Goal: Transaction & Acquisition: Purchase product/service

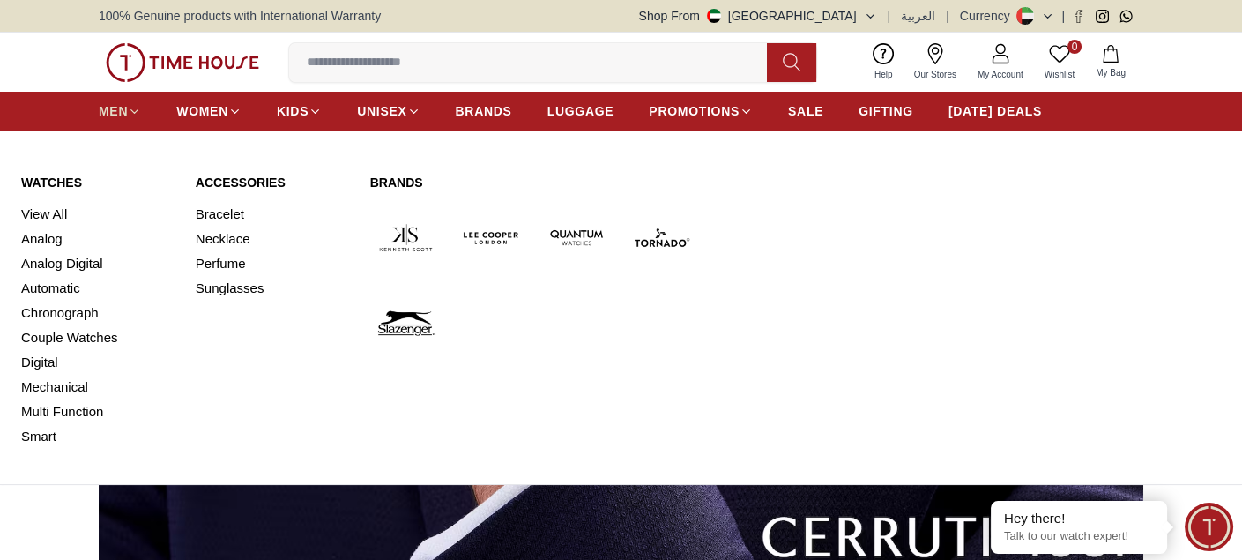
click at [120, 115] on span "MEN" at bounding box center [113, 111] width 29 height 18
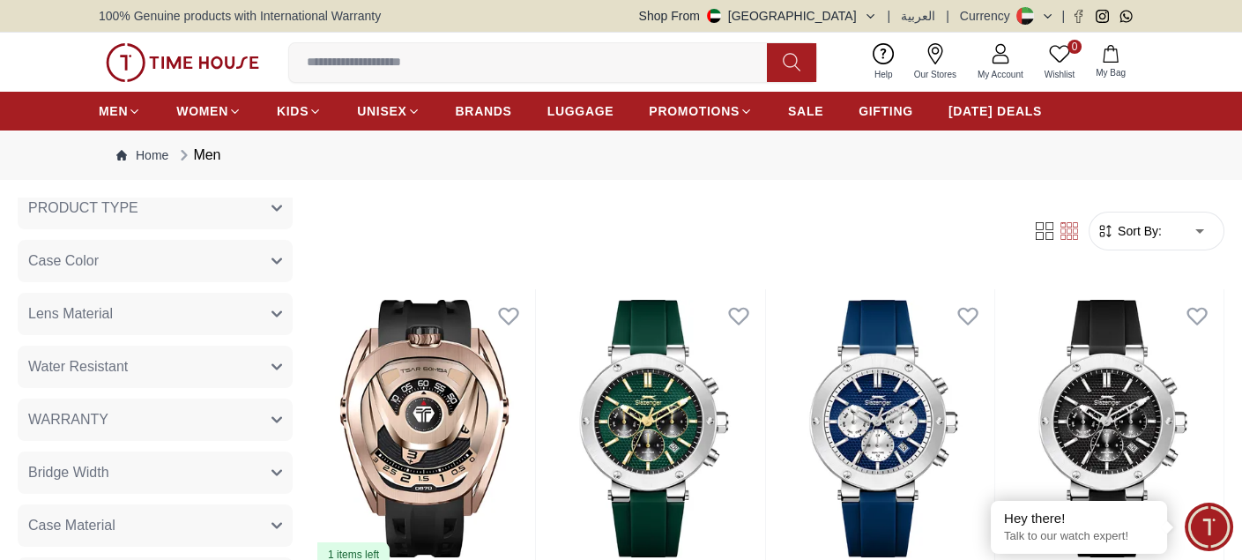
scroll to position [970, 0]
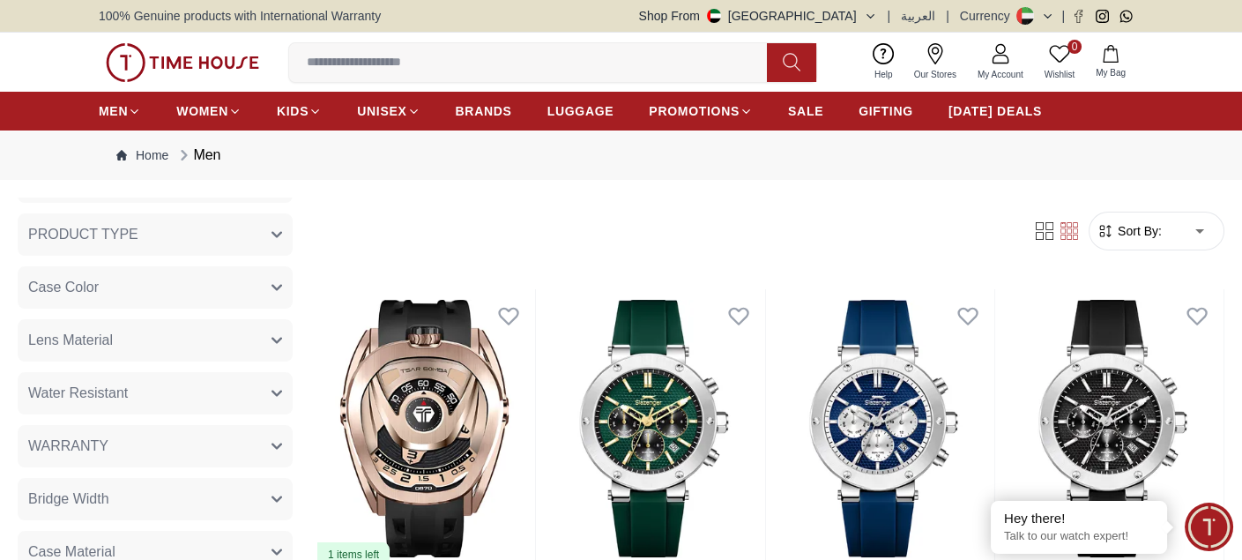
click at [137, 278] on button "Case Color" at bounding box center [155, 287] width 275 height 42
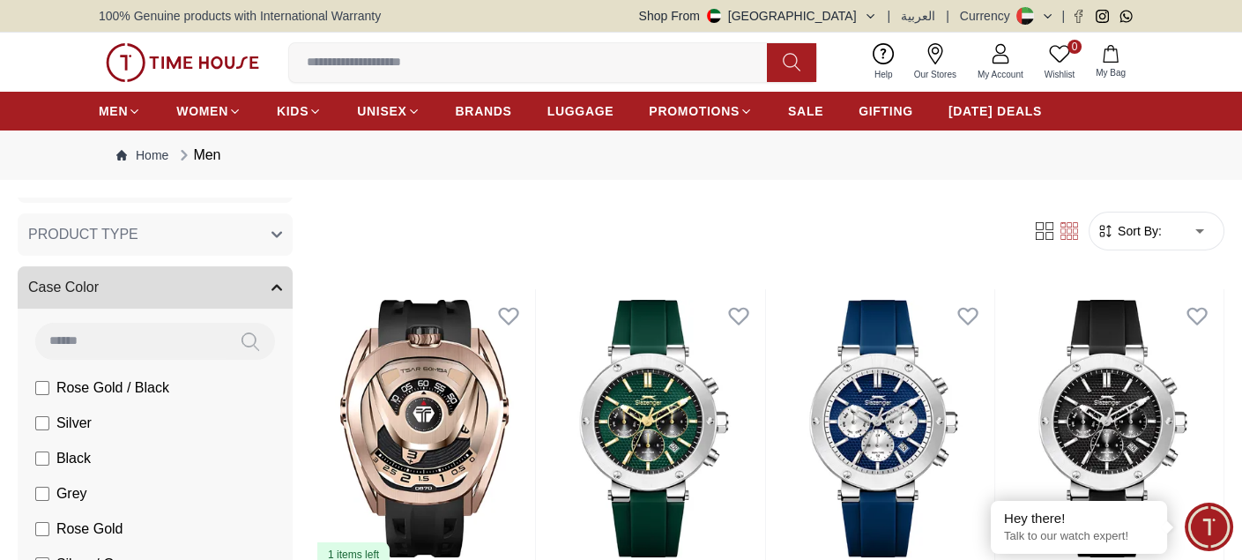
click at [137, 278] on button "Case Color" at bounding box center [155, 287] width 275 height 42
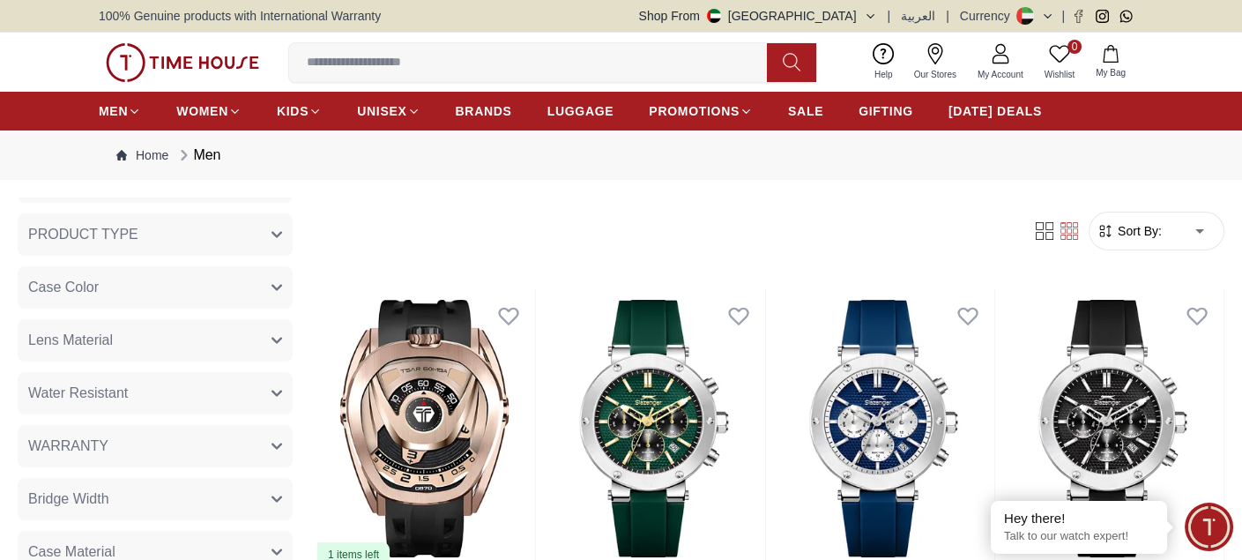
click at [157, 228] on button "PRODUCT TYPE" at bounding box center [155, 234] width 275 height 42
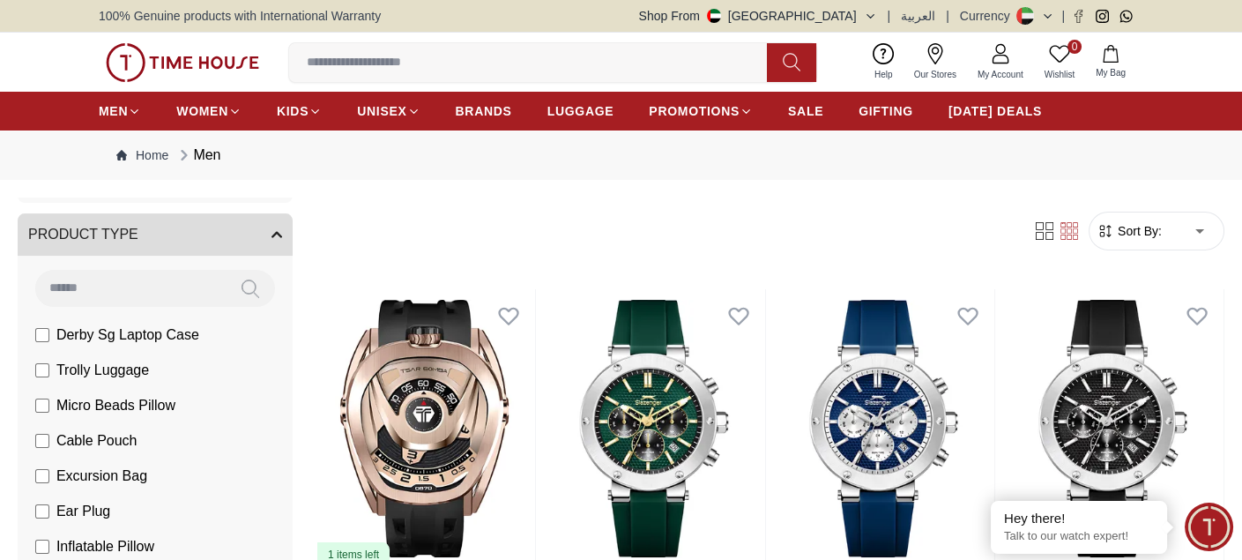
click at [156, 229] on button "PRODUCT TYPE" at bounding box center [155, 234] width 275 height 42
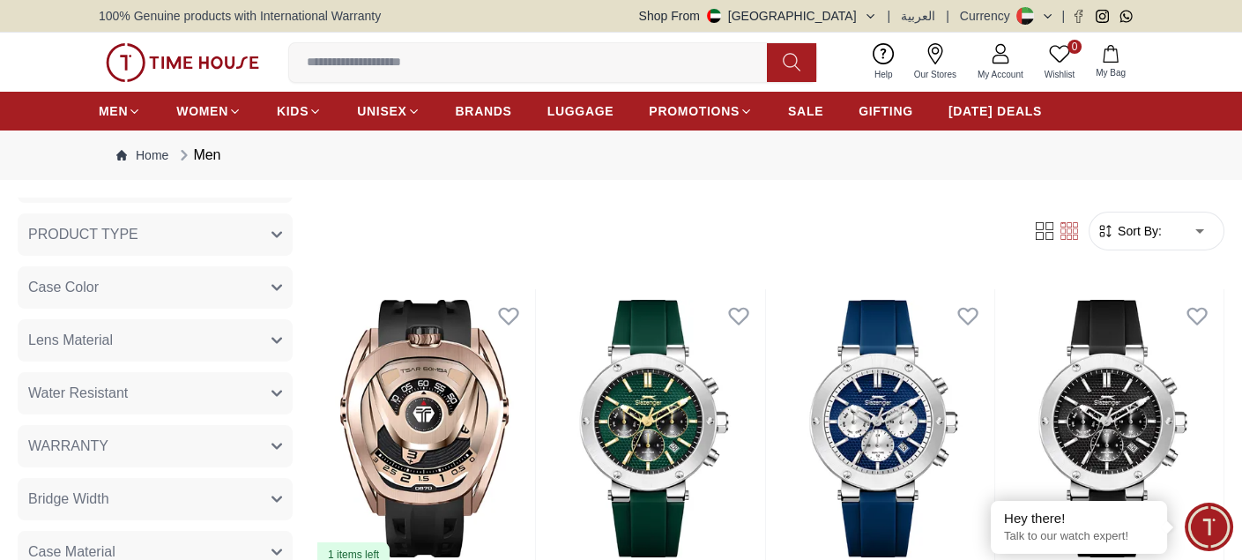
click at [145, 238] on button "PRODUCT TYPE" at bounding box center [155, 234] width 275 height 42
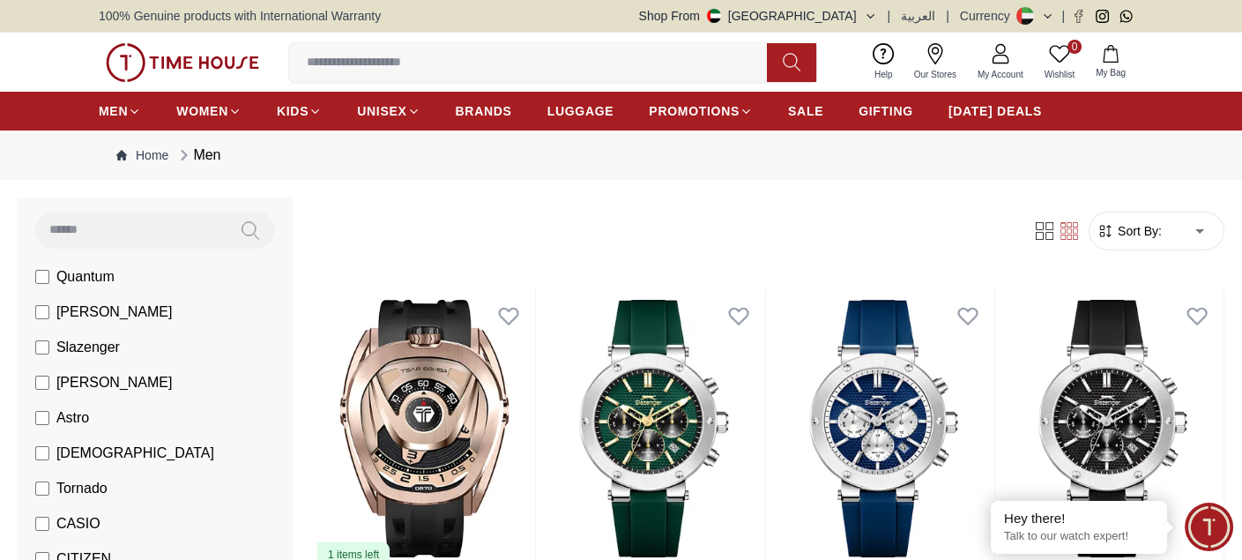
scroll to position [0, 0]
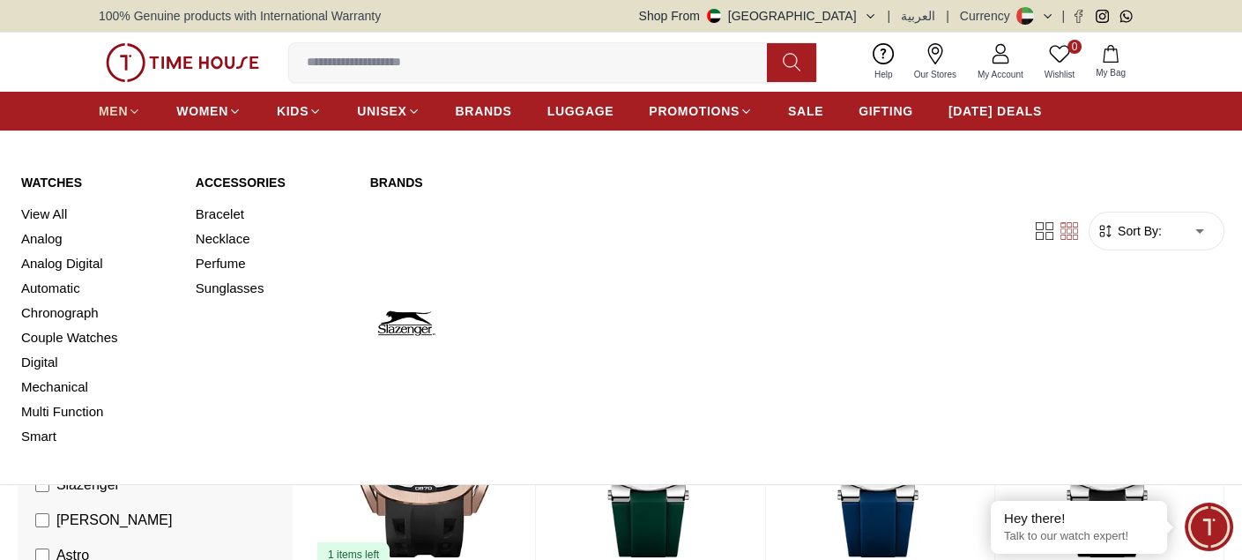
click at [121, 111] on span "MEN" at bounding box center [113, 111] width 29 height 18
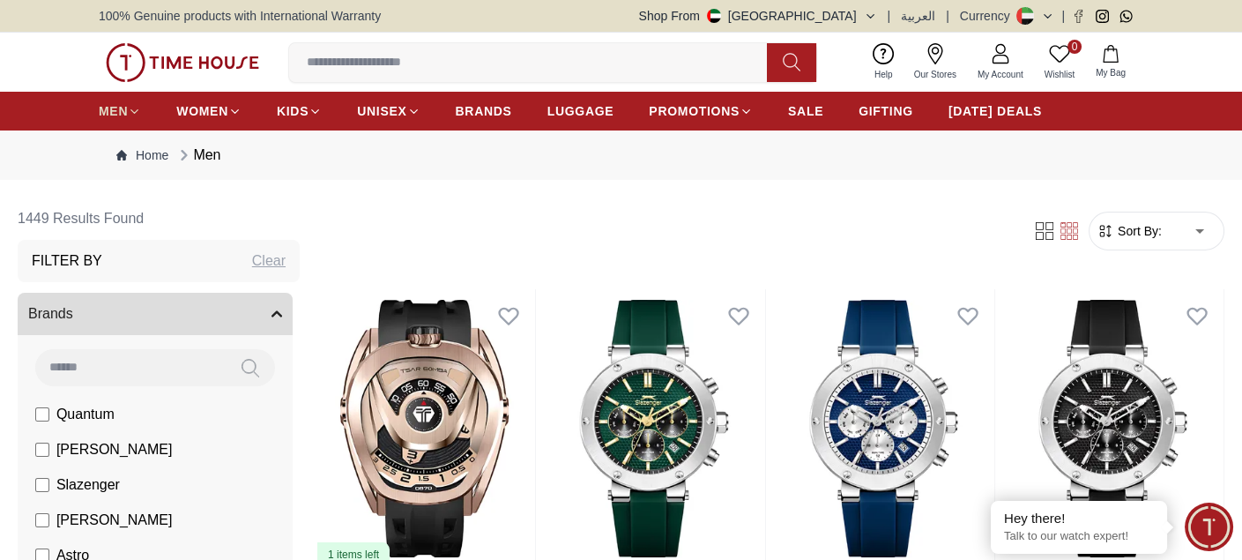
click at [121, 111] on span "MEN" at bounding box center [113, 111] width 29 height 18
click at [129, 108] on icon at bounding box center [134, 111] width 13 height 13
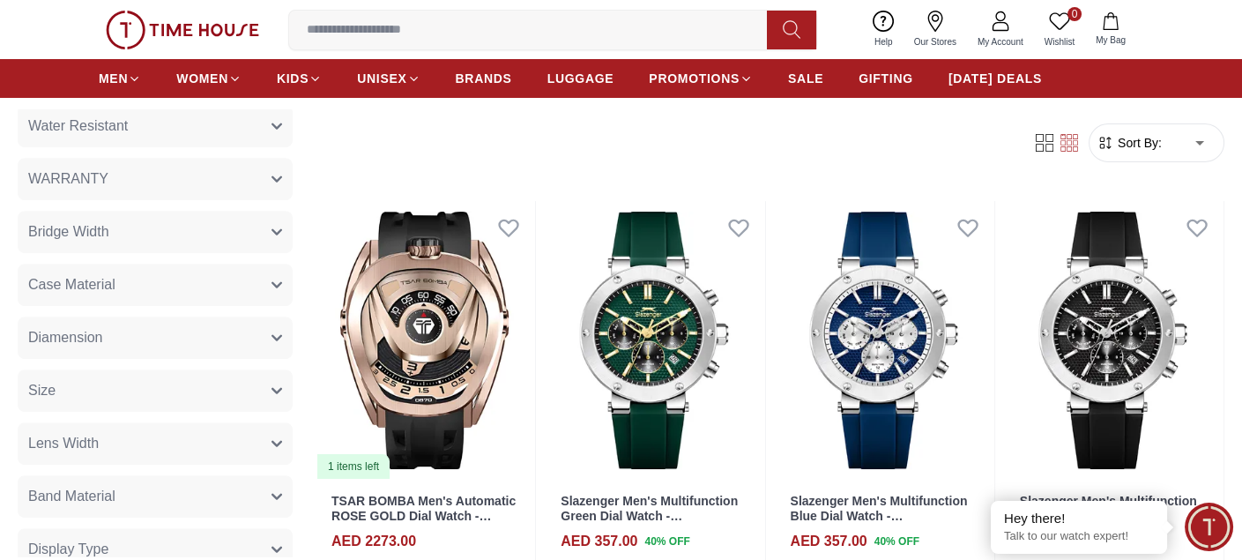
scroll to position [1733, 0]
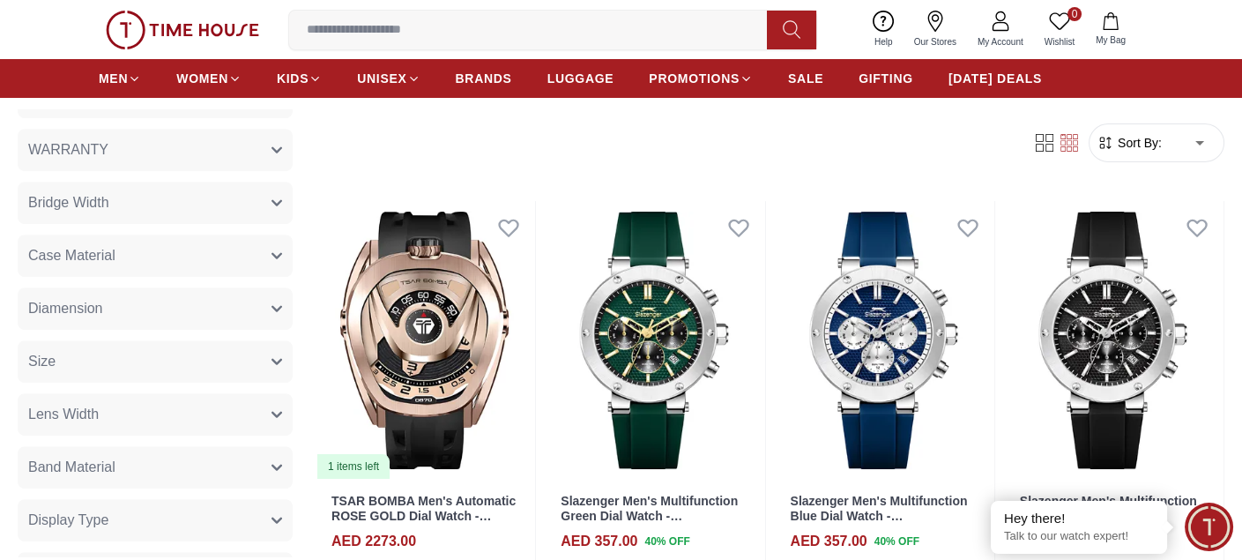
click at [100, 249] on span "Case Material" at bounding box center [71, 255] width 87 height 21
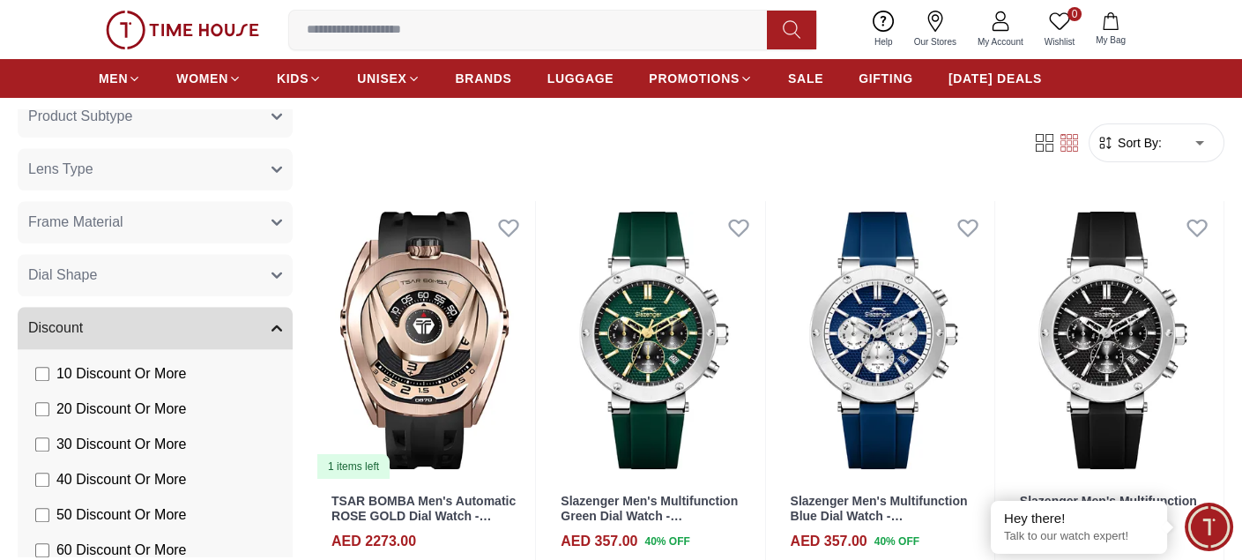
scroll to position [3488, 0]
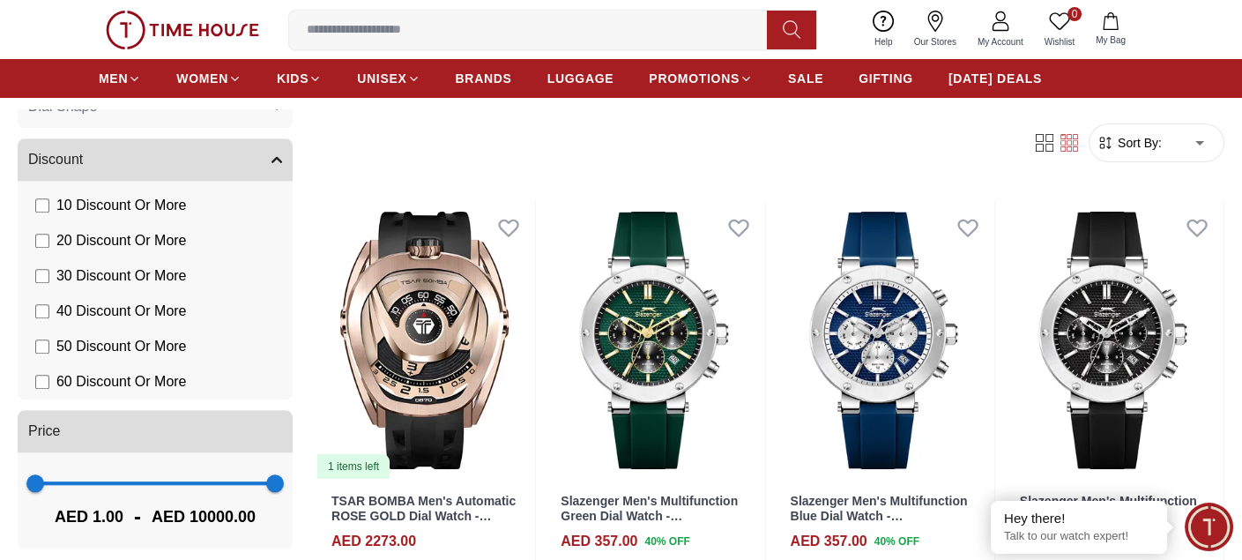
click at [1140, 142] on span "Sort By:" at bounding box center [1138, 143] width 48 height 18
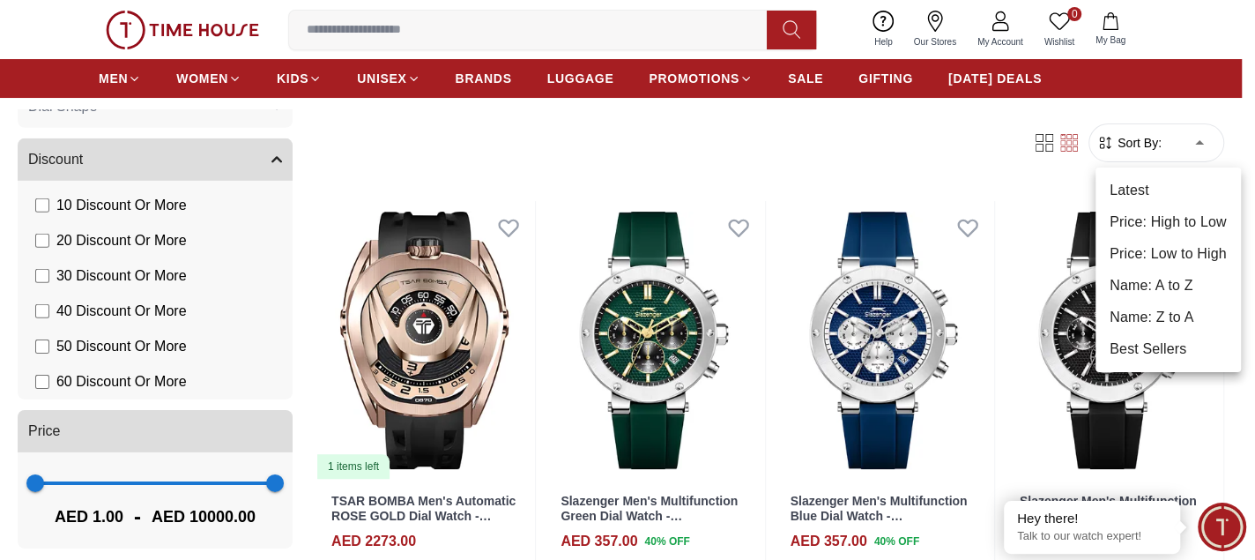
click at [259, 160] on div at bounding box center [627, 280] width 1255 height 560
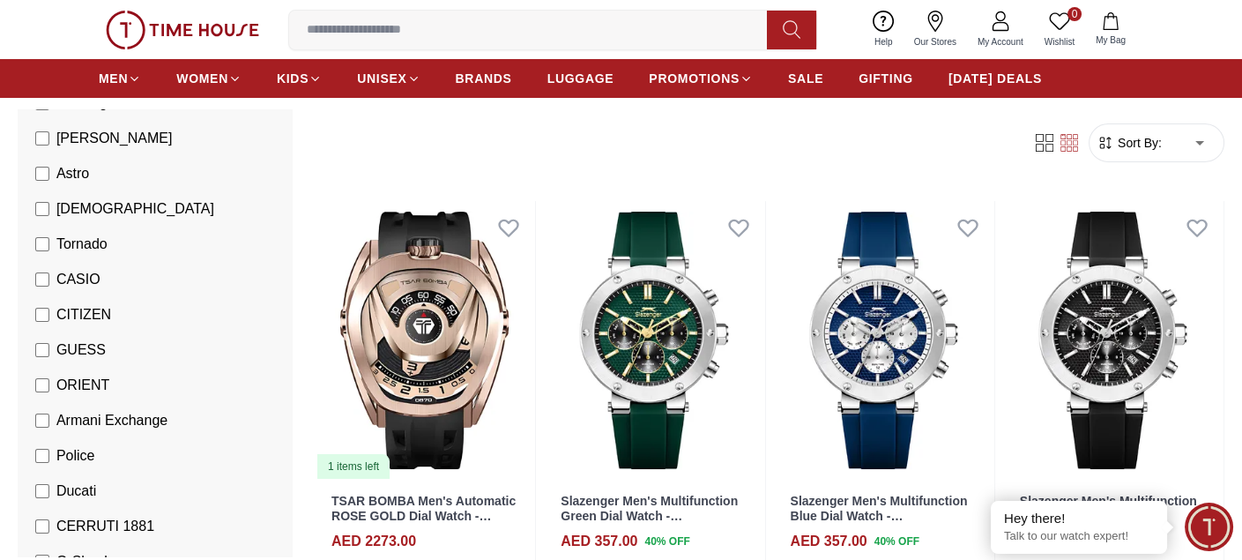
scroll to position [264, 0]
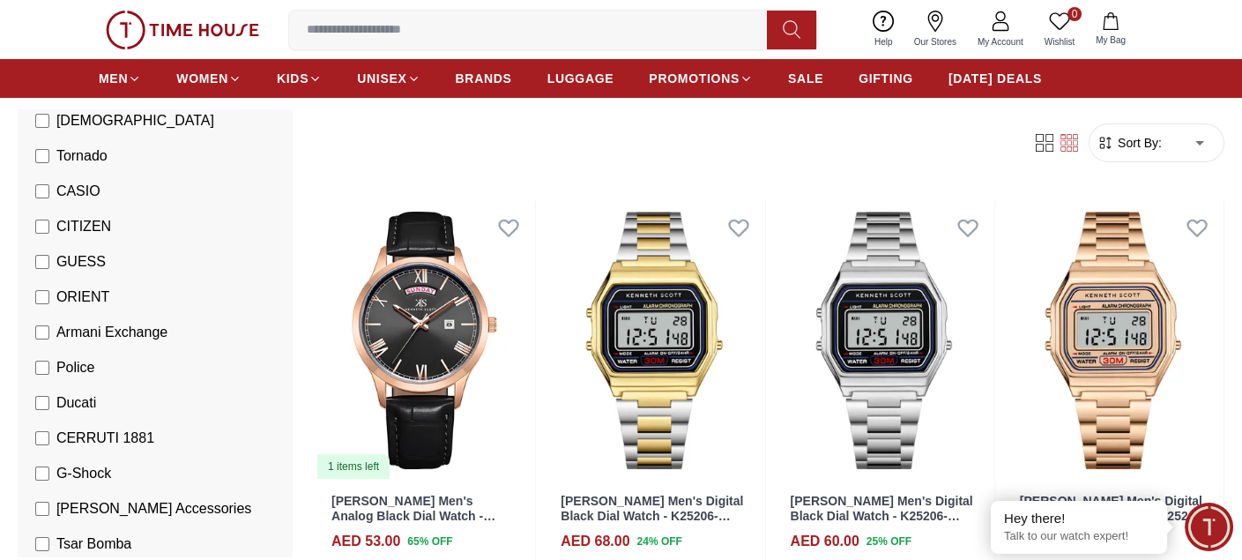
scroll to position [411, 0]
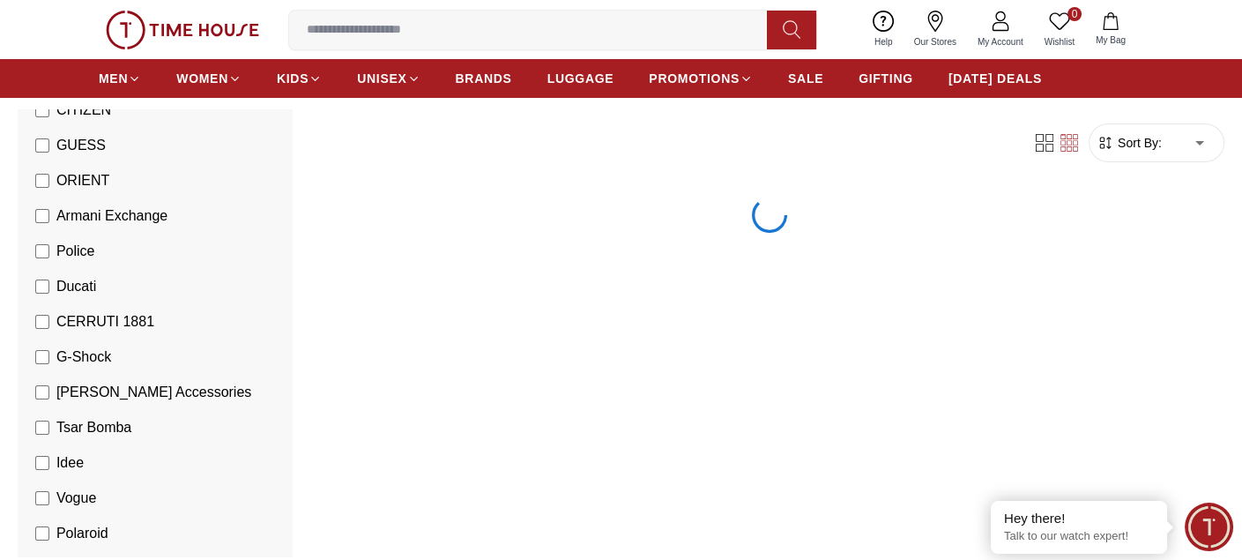
scroll to position [499, 0]
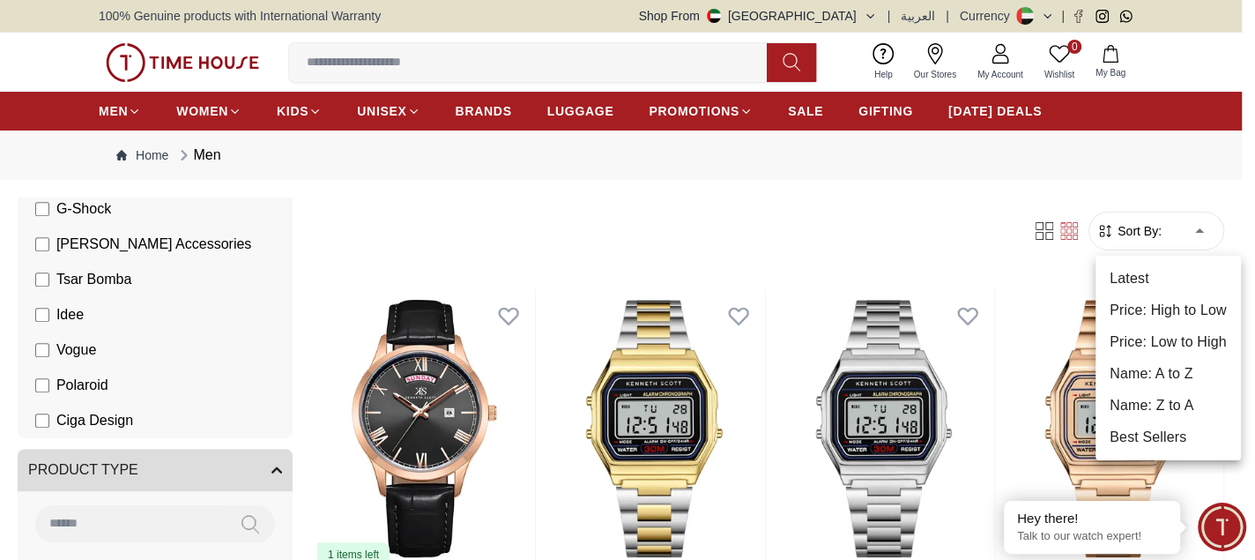
click at [1168, 336] on li "Price: Low to High" at bounding box center [1168, 342] width 145 height 32
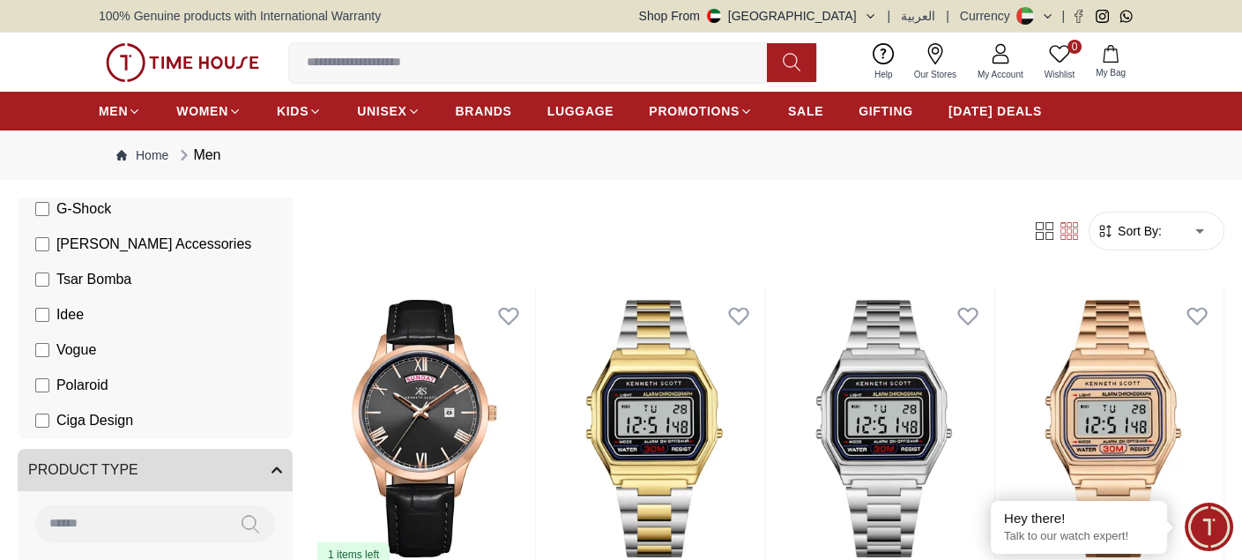
type input "*"
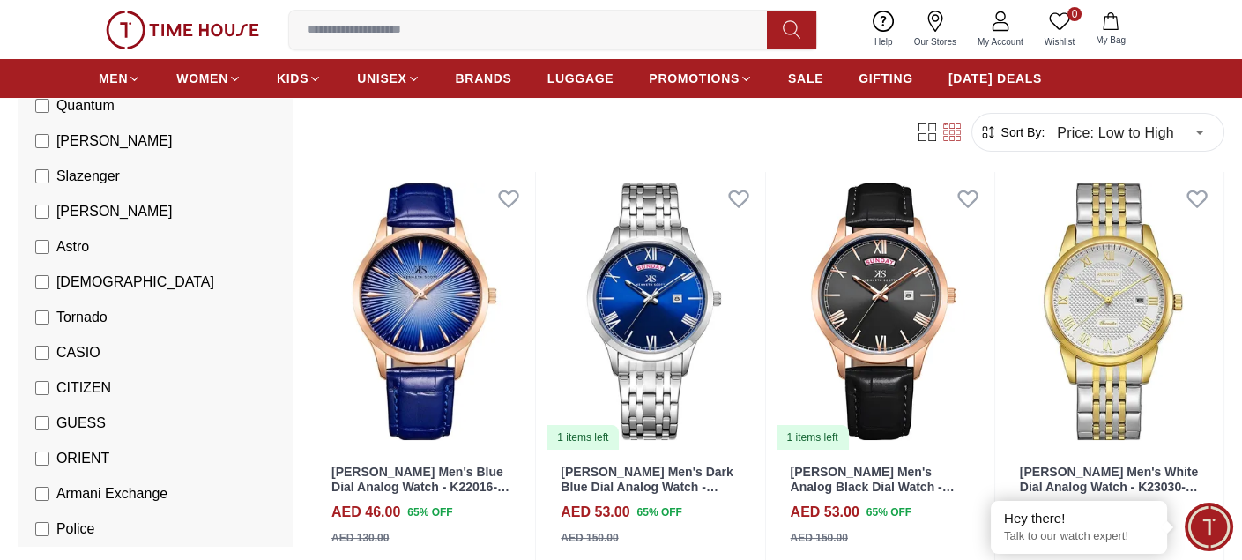
scroll to position [176, 0]
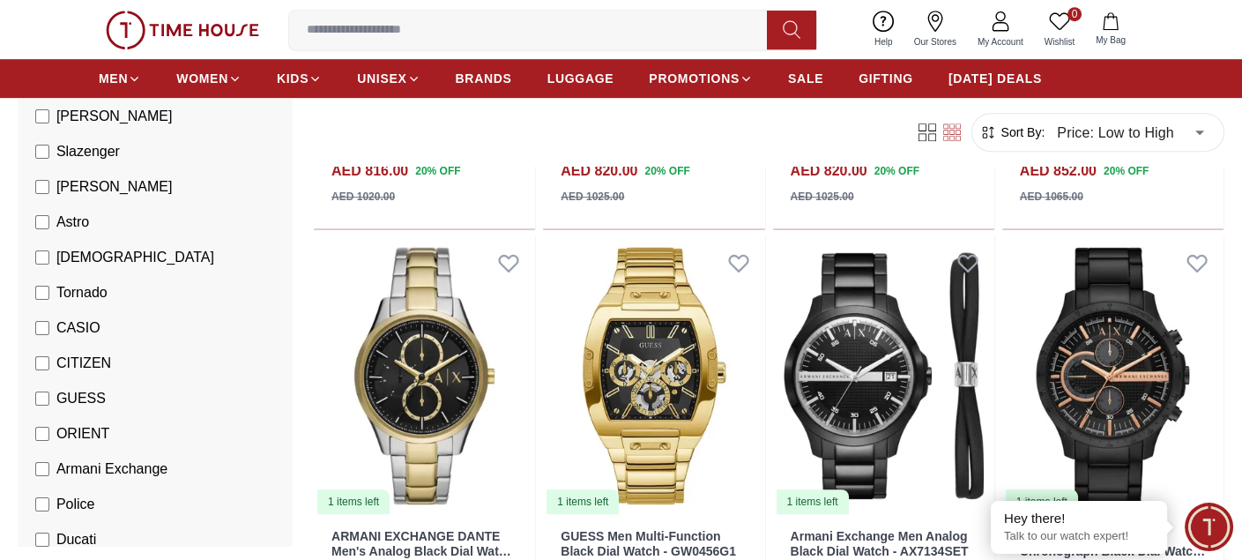
scroll to position [1733, 0]
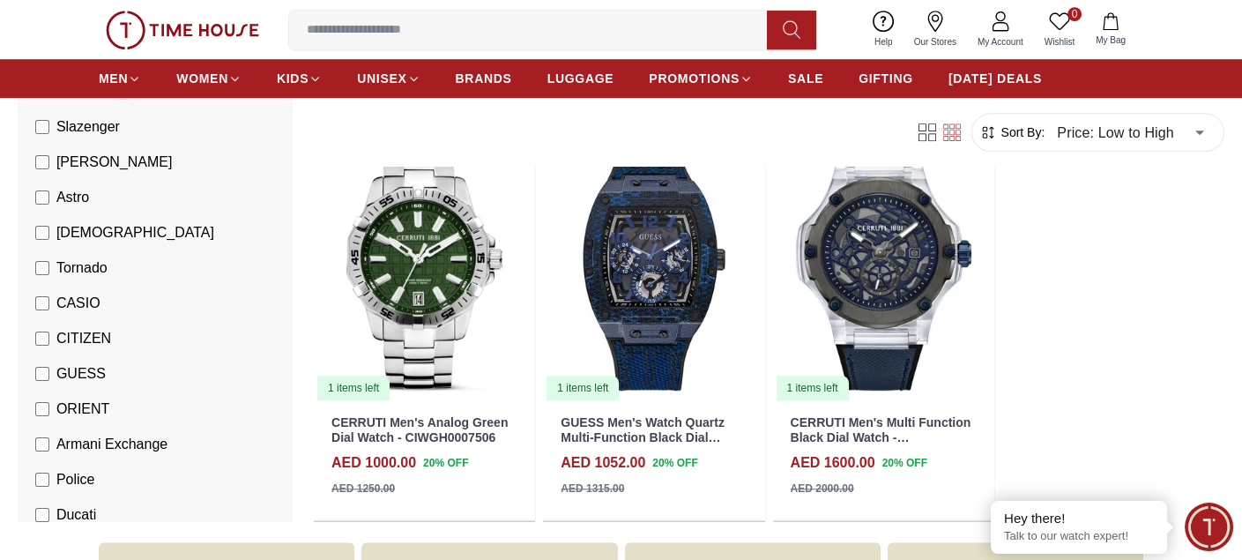
scroll to position [2173, 0]
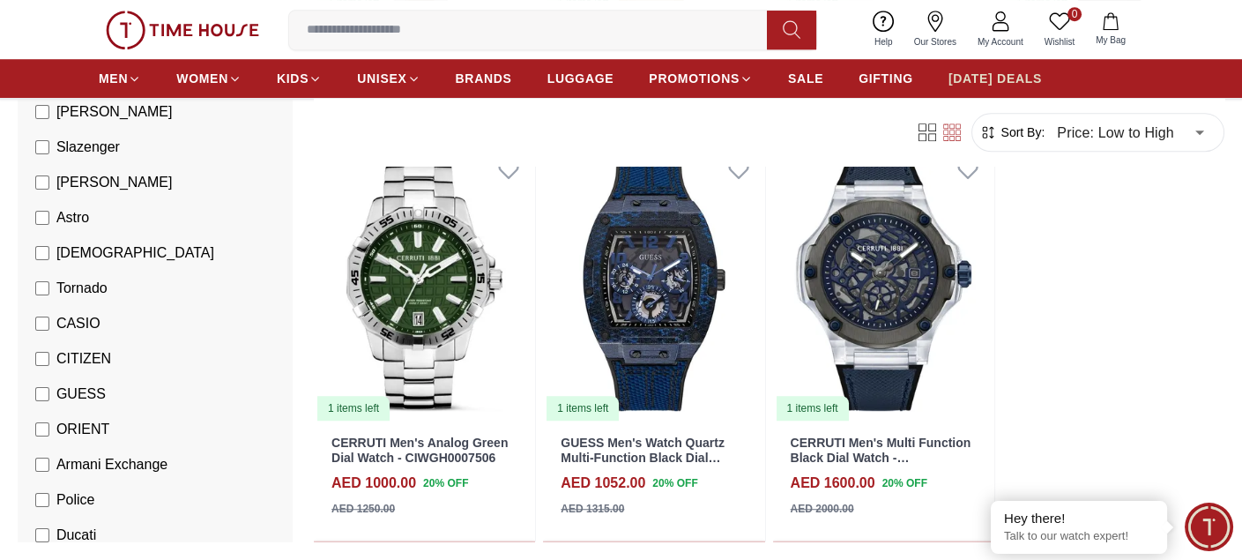
click at [1007, 85] on span "[DATE] DEALS" at bounding box center [994, 79] width 93 height 18
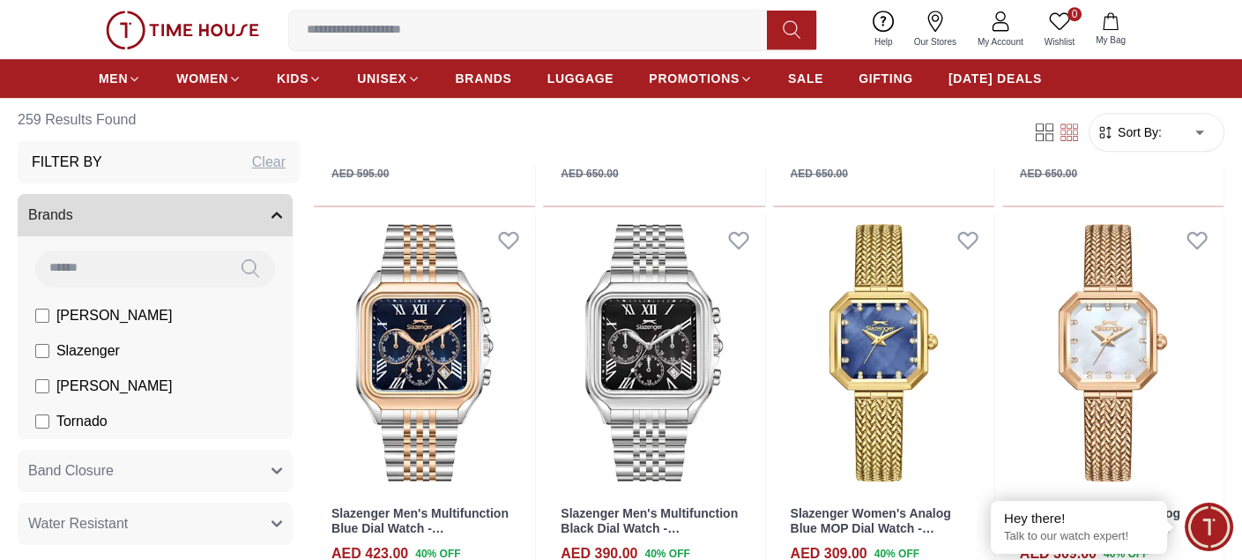
scroll to position [2085, 0]
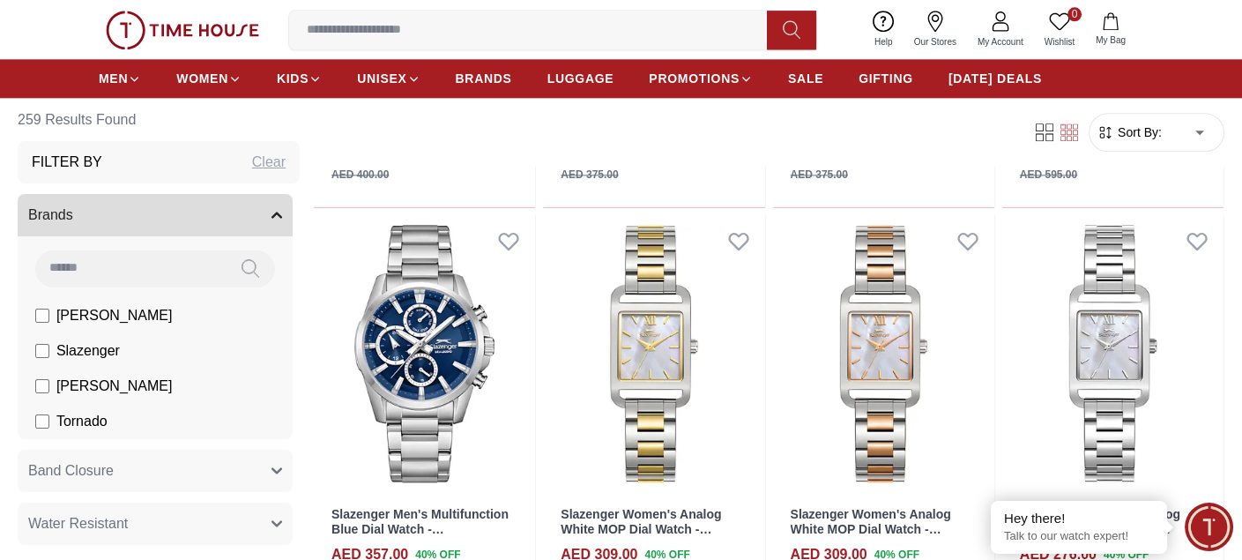
scroll to position [3702, 0]
